Goal: Information Seeking & Learning: Check status

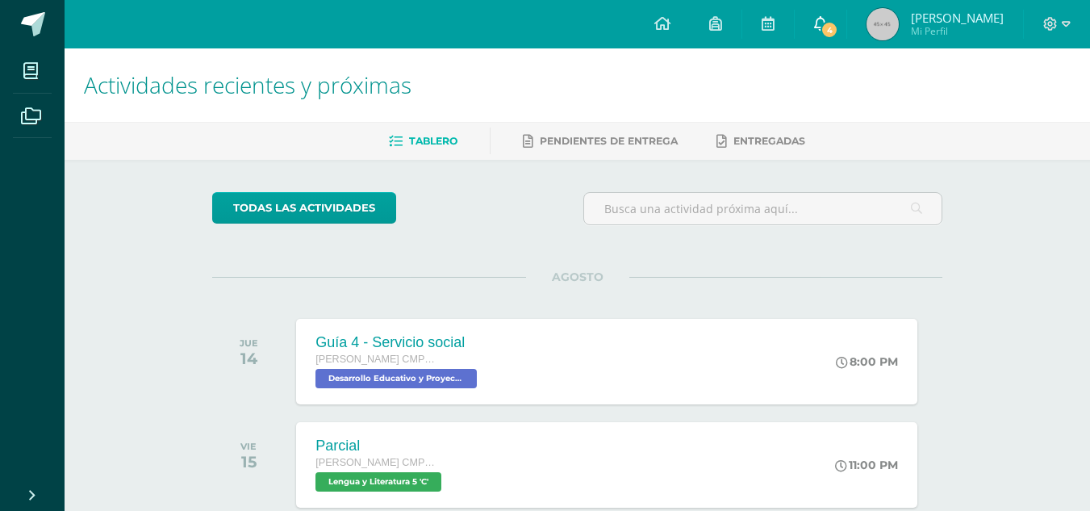
click at [839, 35] on span "4" at bounding box center [830, 30] width 18 height 18
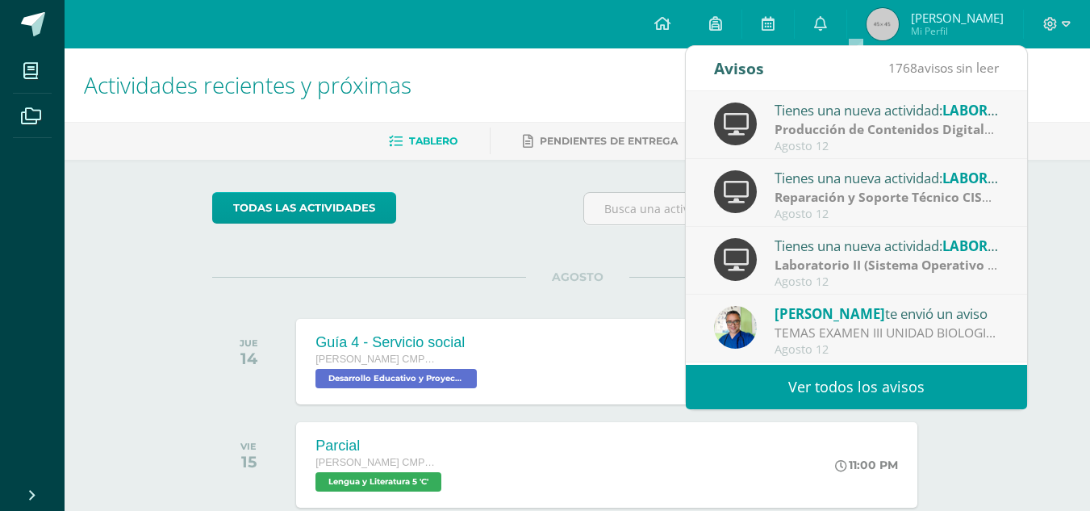
click at [824, 383] on link "Ver todos los avisos" at bounding box center [856, 387] width 341 height 44
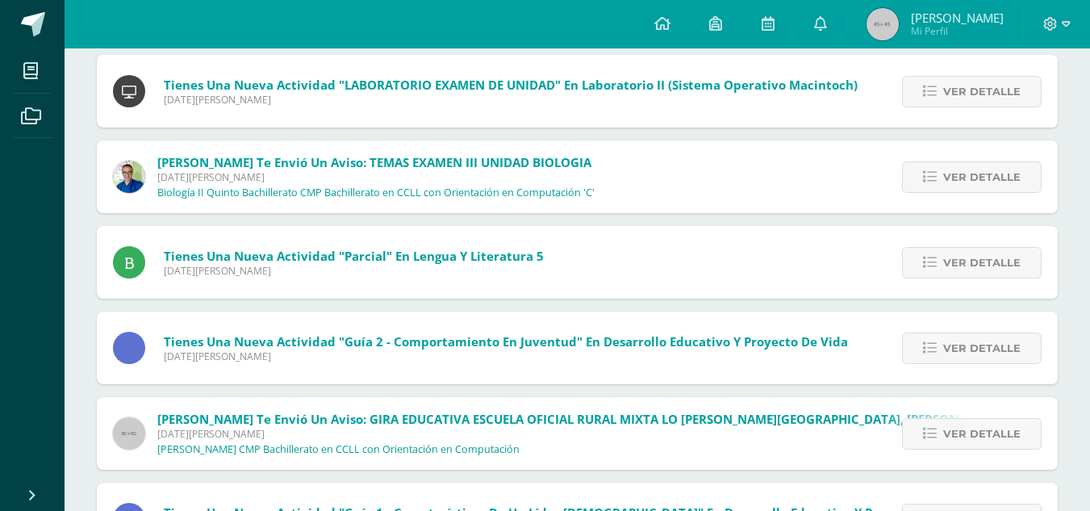
scroll to position [395, 0]
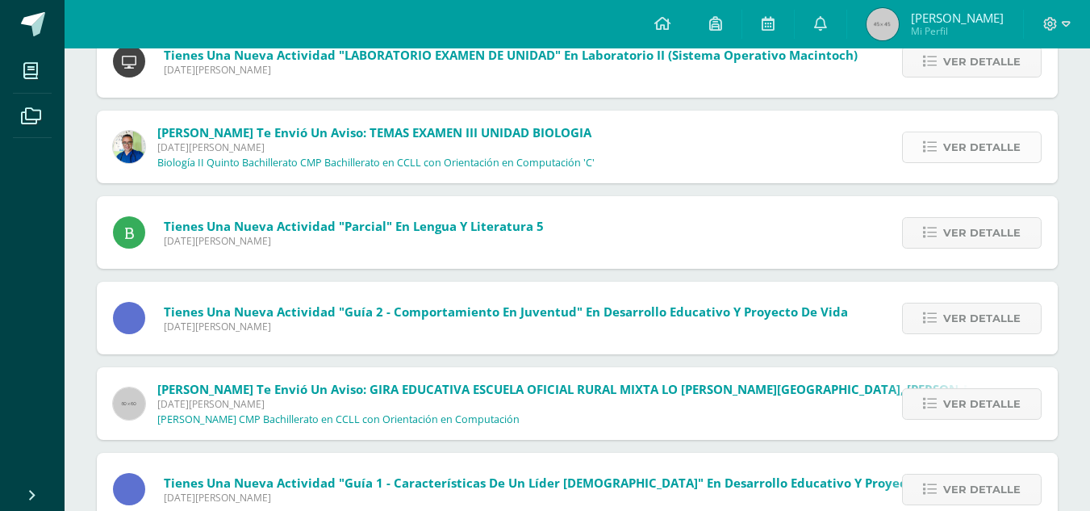
click at [938, 137] on link "Ver detalle" at bounding box center [972, 147] width 140 height 31
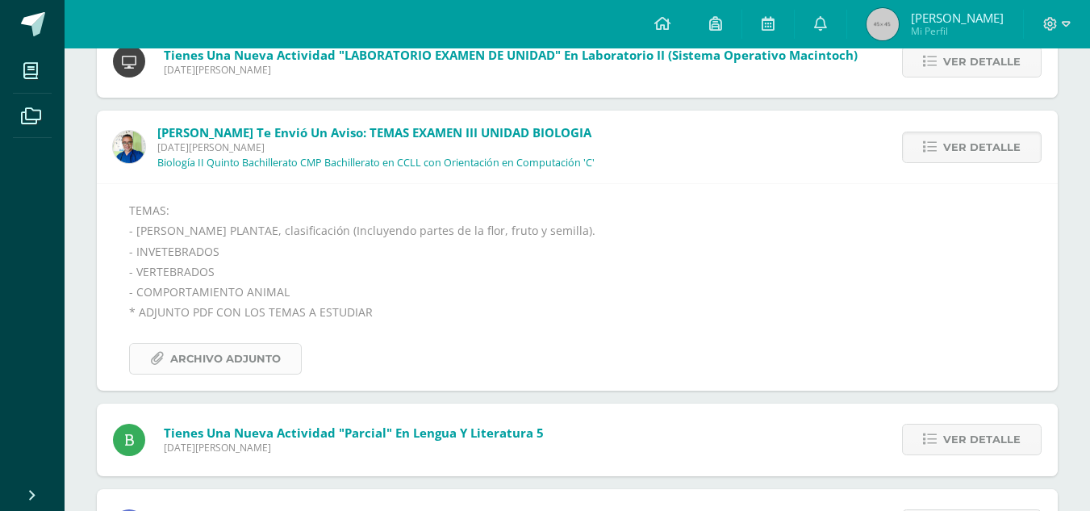
click at [239, 353] on span "Archivo Adjunto" at bounding box center [225, 359] width 111 height 30
click at [961, 148] on span "Ver detalle" at bounding box center [981, 147] width 77 height 30
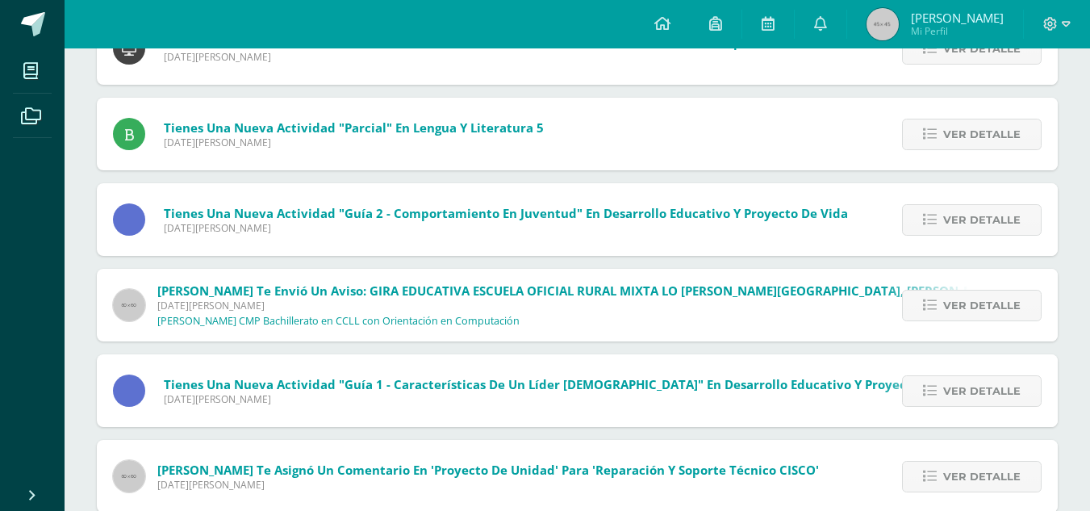
scroll to position [420, 0]
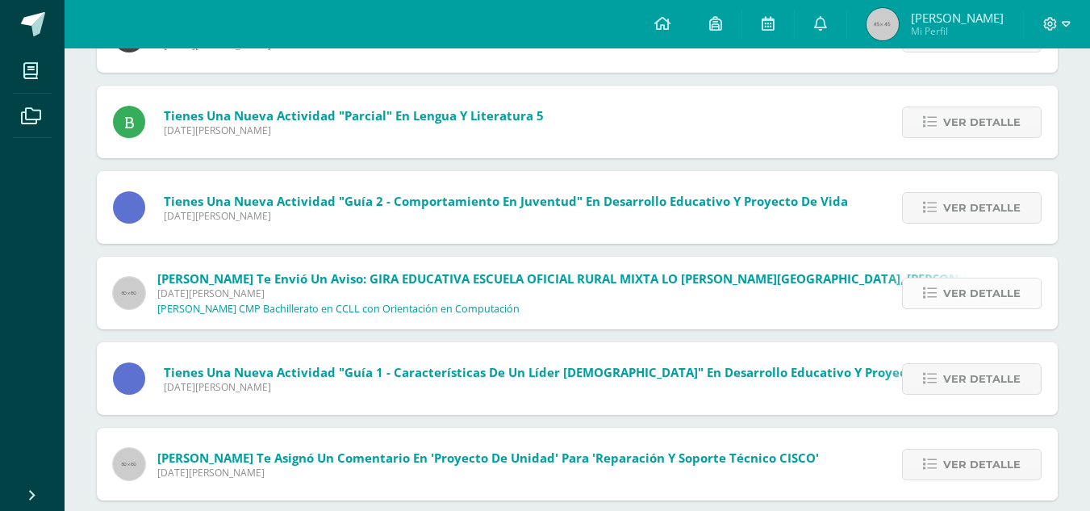
click at [941, 282] on link "Ver detalle" at bounding box center [972, 293] width 140 height 31
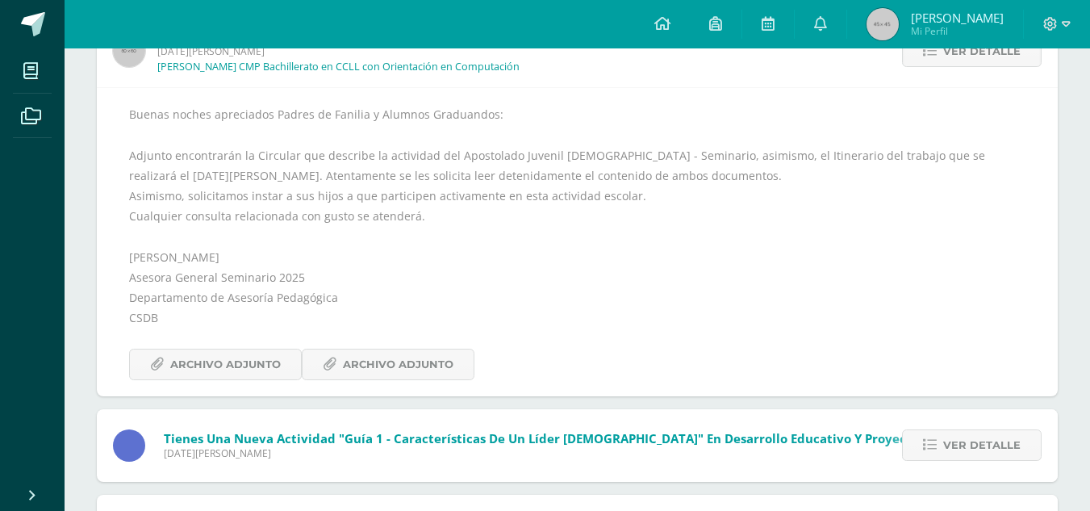
scroll to position [657, 0]
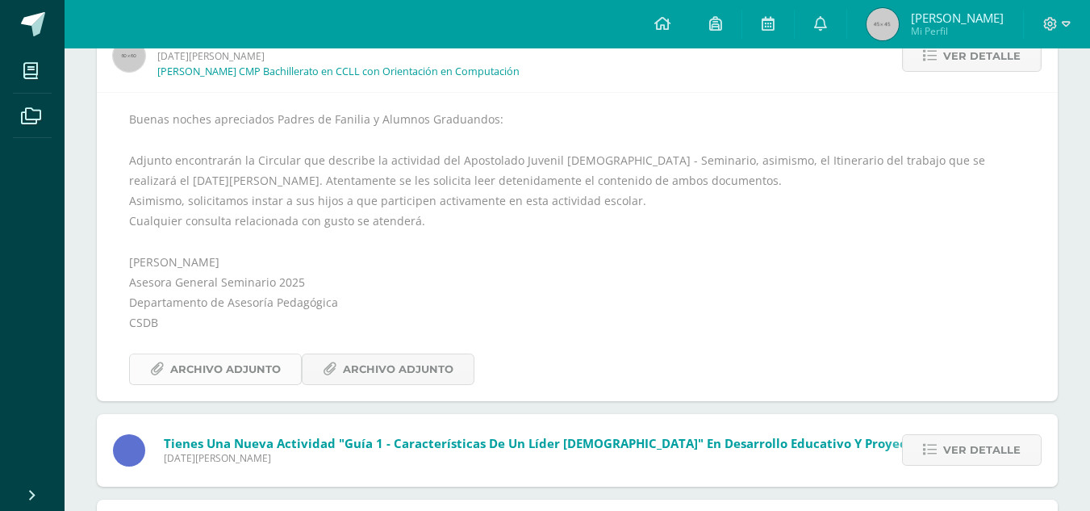
click at [231, 368] on span "Archivo Adjunto" at bounding box center [225, 369] width 111 height 30
click at [387, 397] on div "Buenas noches apreciados Padres de Fanilia y Alumnos Graduandos: Adjunto encont…" at bounding box center [577, 246] width 961 height 308
click at [387, 383] on span "Archivo Adjunto" at bounding box center [398, 369] width 111 height 30
